Goal: Transaction & Acquisition: Purchase product/service

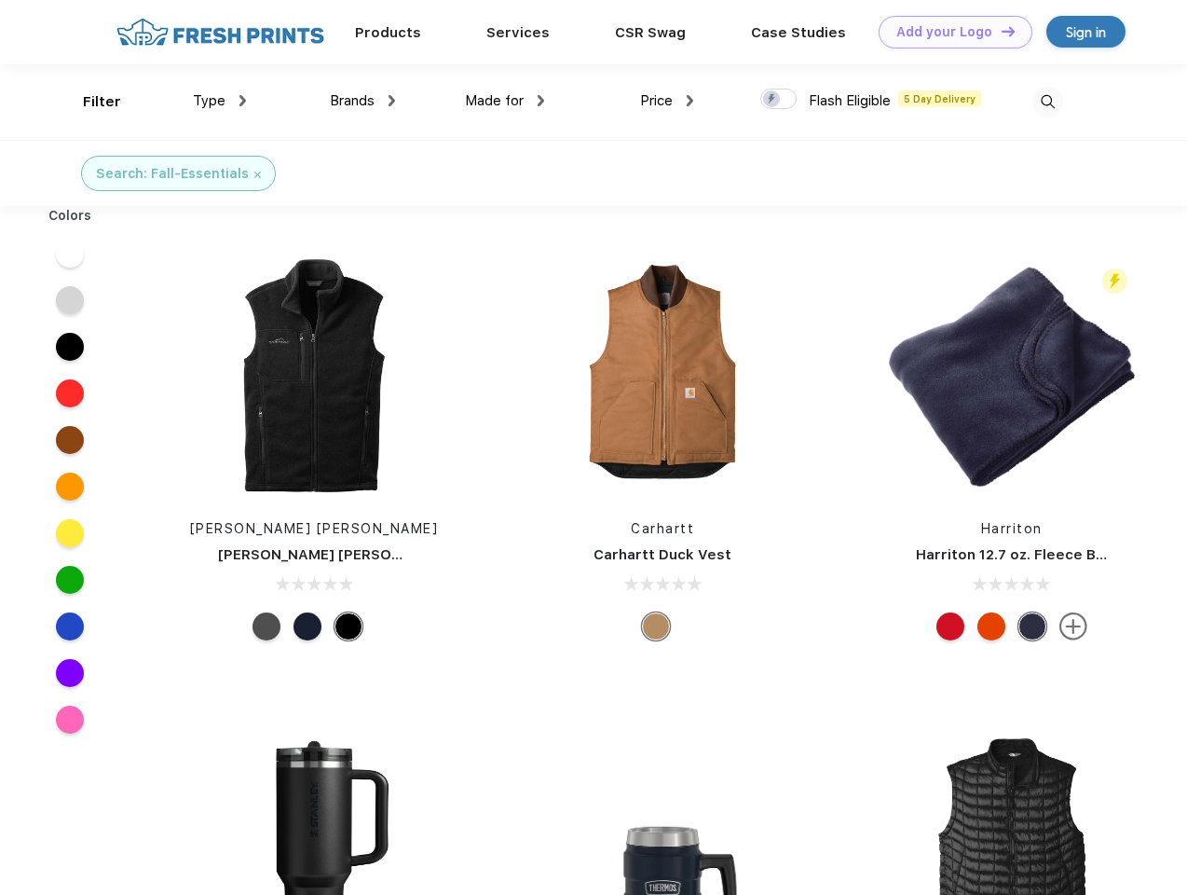
click at [949, 32] on link "Add your Logo Design Tool" at bounding box center [956, 32] width 154 height 33
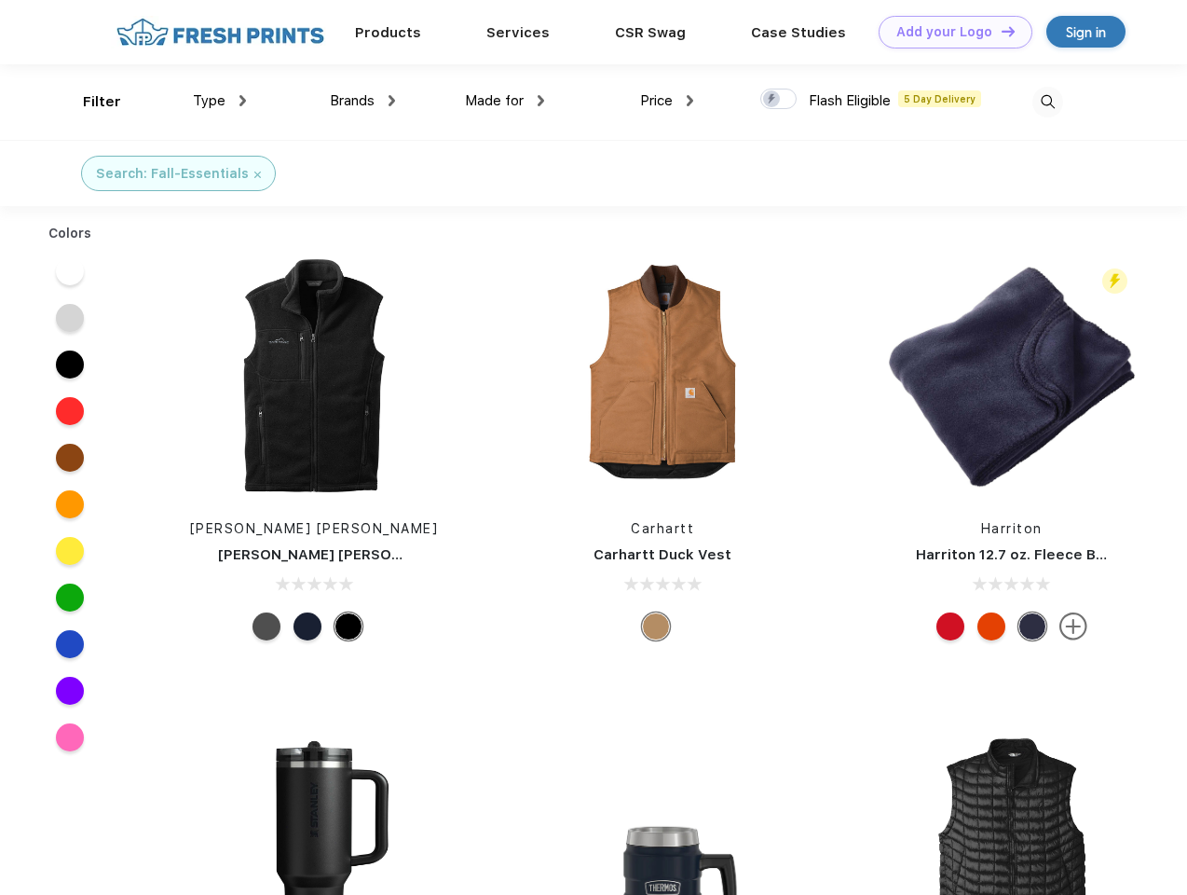
click at [0, 0] on div "Design Tool" at bounding box center [0, 0] width 0 height 0
click at [1000, 31] on link "Add your Logo Design Tool" at bounding box center [956, 32] width 154 height 33
click at [89, 102] on div "Filter" at bounding box center [102, 101] width 38 height 21
click at [220, 101] on span "Type" at bounding box center [209, 100] width 33 height 17
click at [363, 101] on span "Brands" at bounding box center [352, 100] width 45 height 17
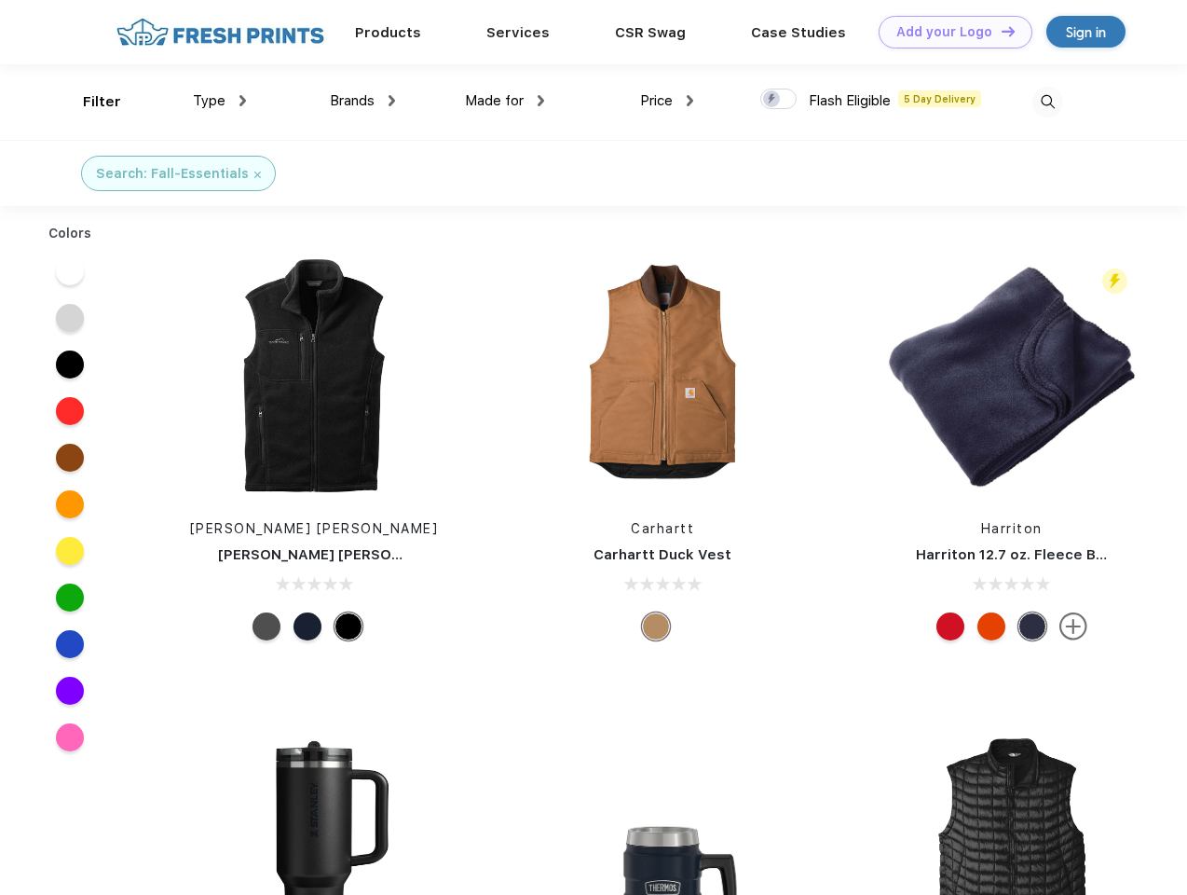
click at [505, 101] on span "Made for" at bounding box center [494, 100] width 59 height 17
click at [667, 101] on span "Price" at bounding box center [656, 100] width 33 height 17
click at [779, 100] on div at bounding box center [779, 99] width 36 height 21
click at [773, 100] on input "checkbox" at bounding box center [767, 94] width 12 height 12
click at [1048, 102] on img at bounding box center [1048, 102] width 31 height 31
